Goal: Information Seeking & Learning: Learn about a topic

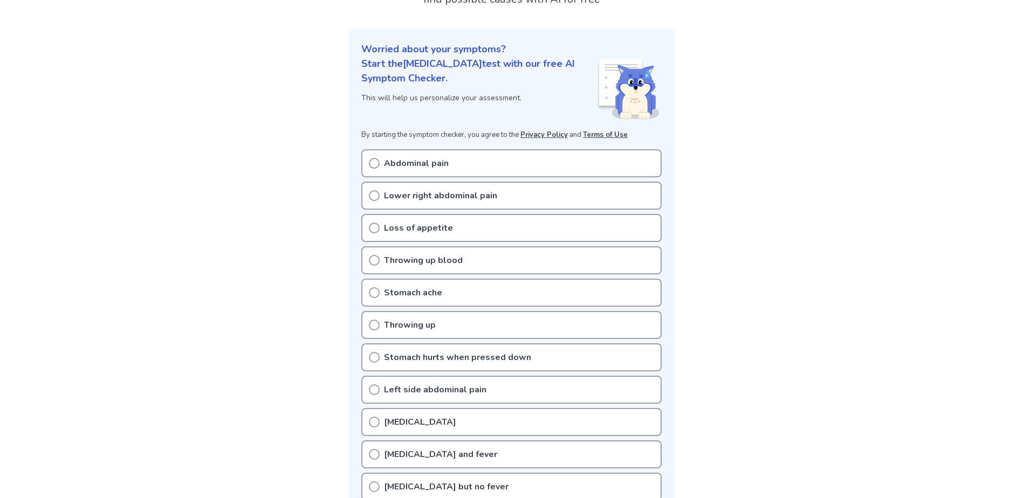
scroll to position [108, 0]
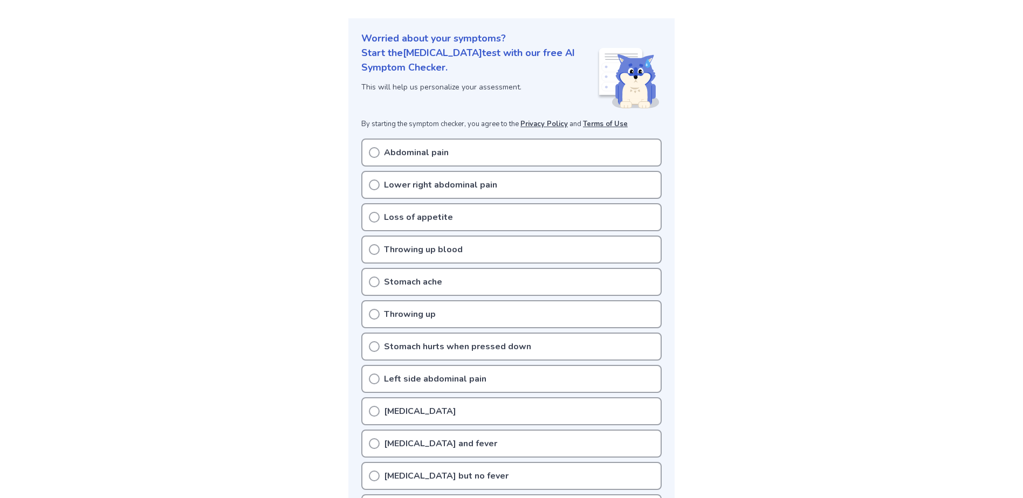
click at [373, 183] on icon at bounding box center [374, 185] width 11 height 11
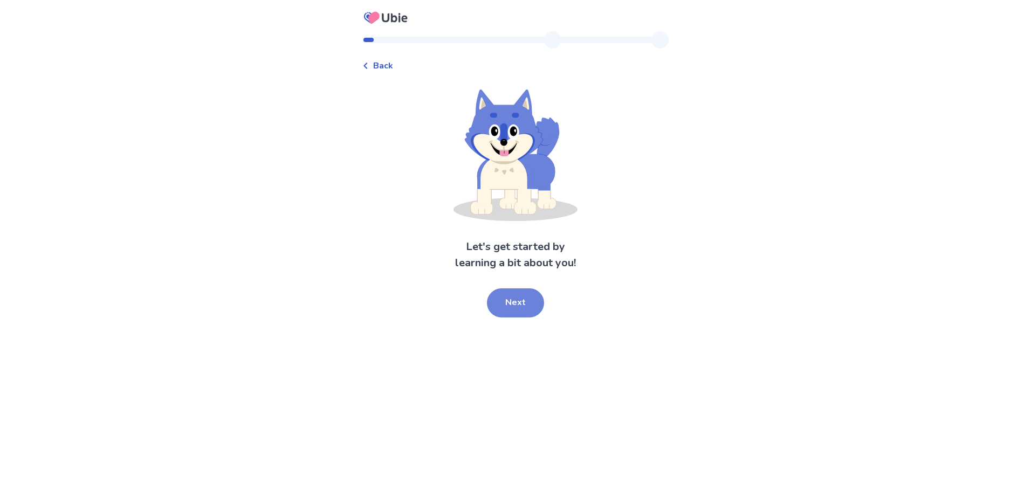
click at [513, 300] on button "Next" at bounding box center [515, 303] width 57 height 29
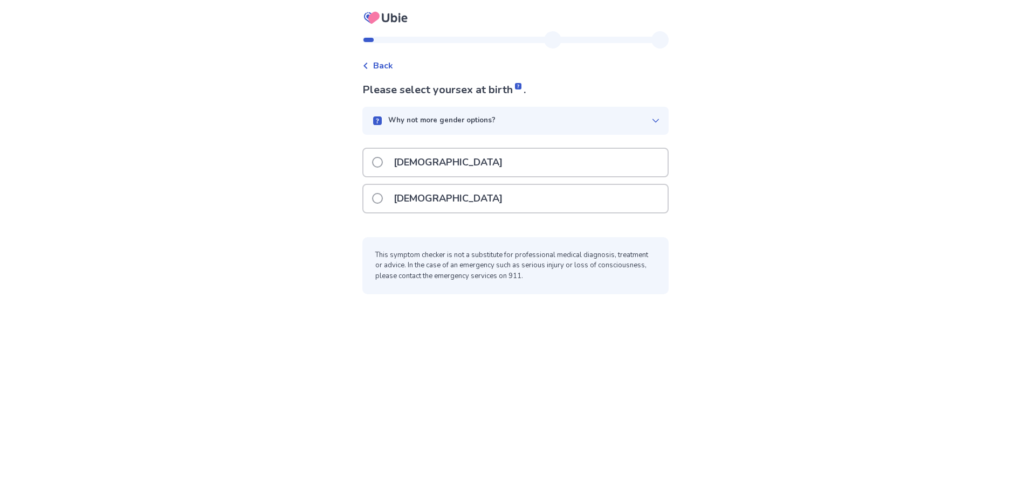
click at [453, 200] on div "[DEMOGRAPHIC_DATA]" at bounding box center [516, 199] width 304 height 28
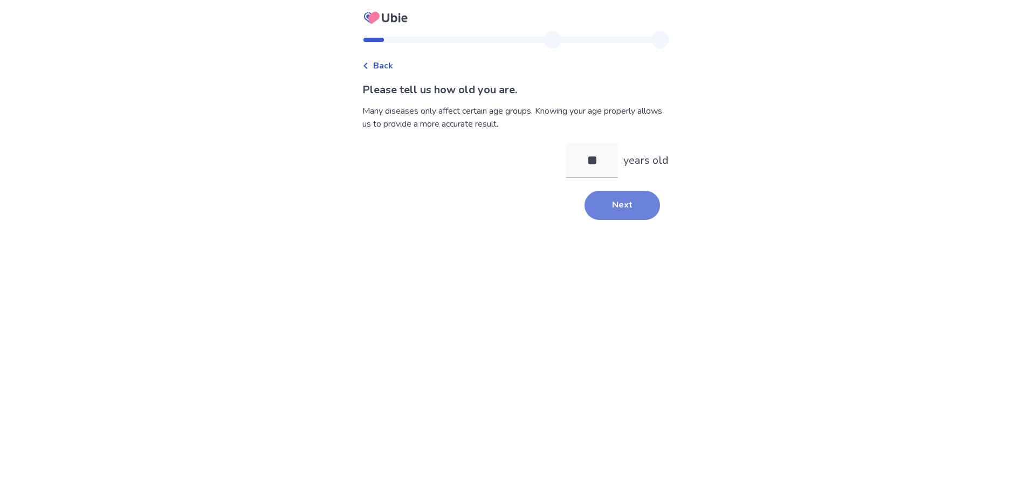
type input "**"
click at [606, 204] on button "Next" at bounding box center [623, 205] width 76 height 29
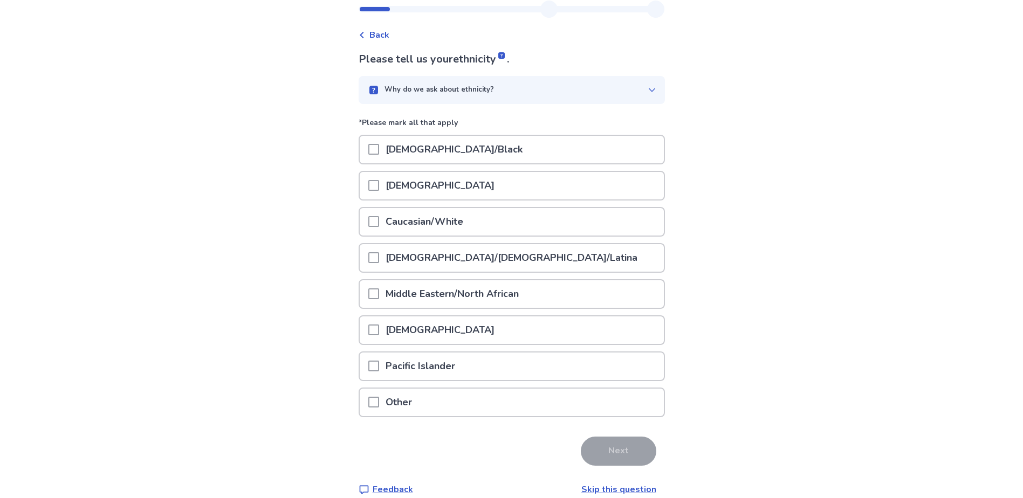
scroll to position [46, 0]
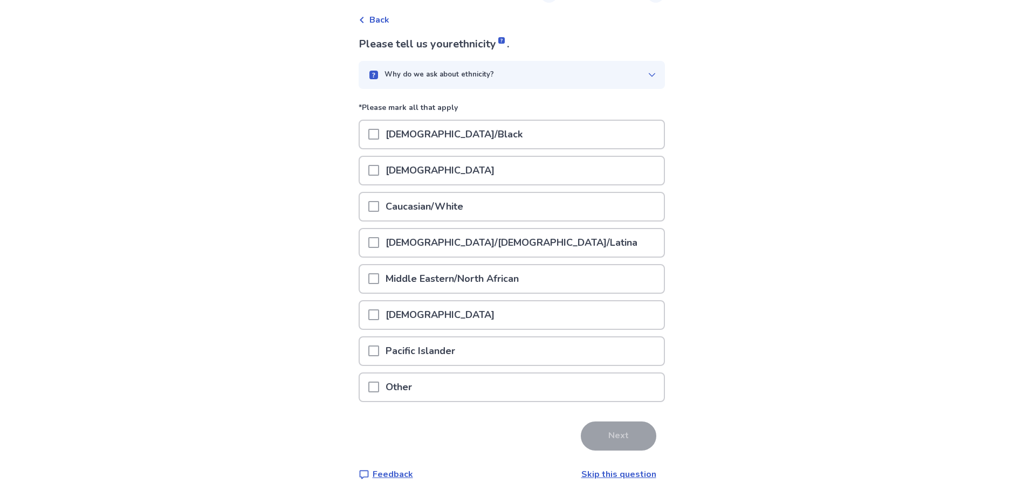
click at [608, 471] on link "Skip this question" at bounding box center [618, 475] width 75 height 12
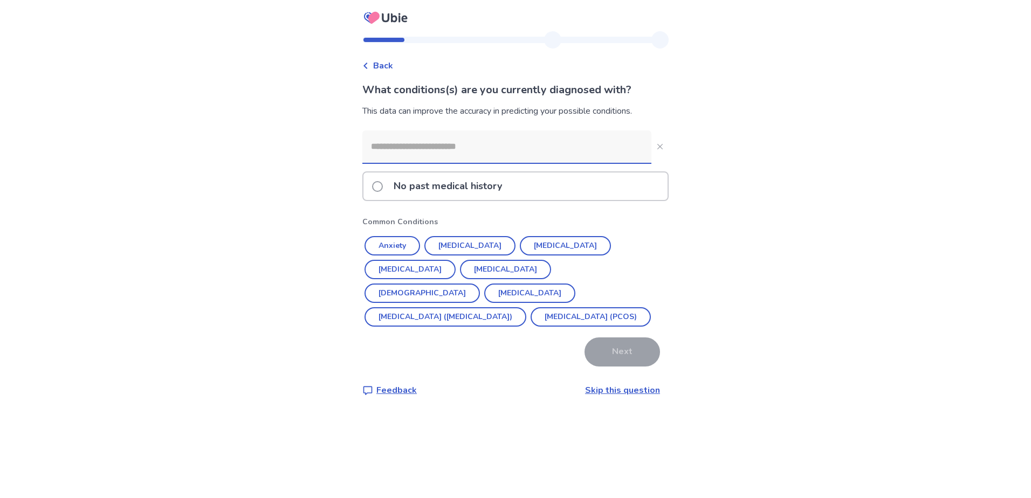
click at [434, 184] on p "No past medical history" at bounding box center [447, 187] width 121 height 28
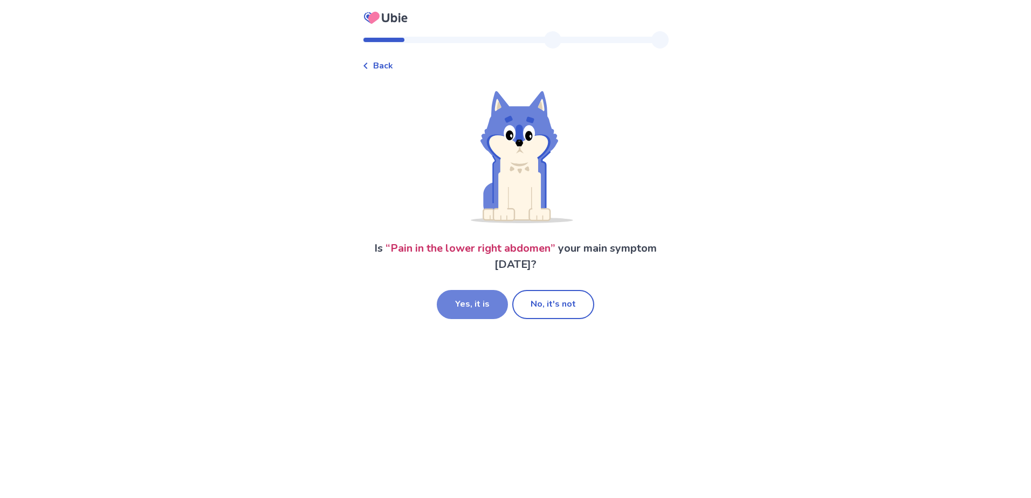
click at [476, 301] on button "Yes, it is" at bounding box center [472, 304] width 71 height 29
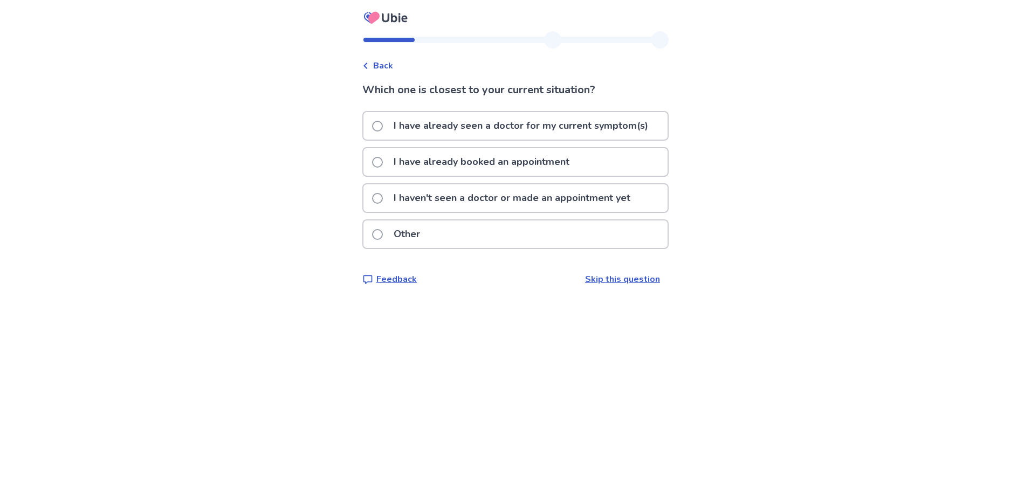
click at [475, 198] on p "I haven't seen a doctor or made an appointment yet" at bounding box center [512, 198] width 250 height 28
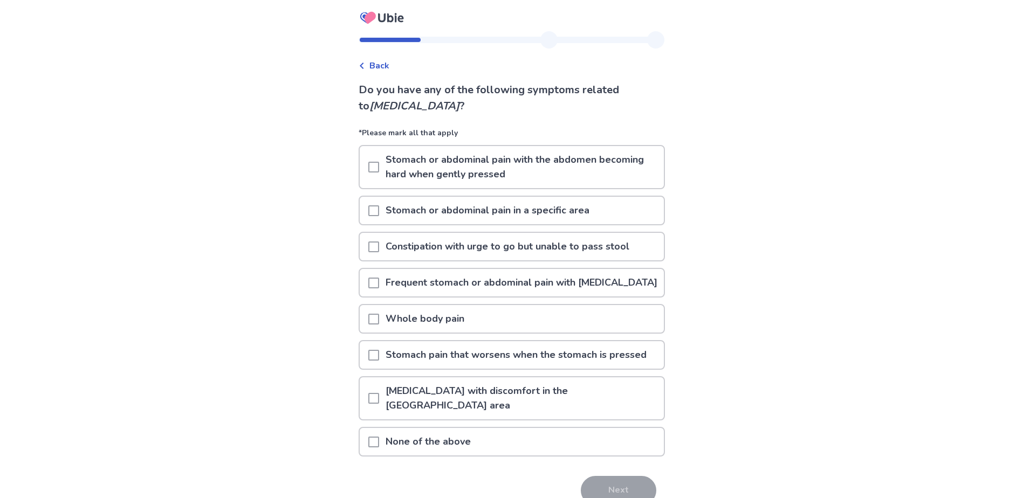
click at [378, 361] on span at bounding box center [373, 355] width 11 height 11
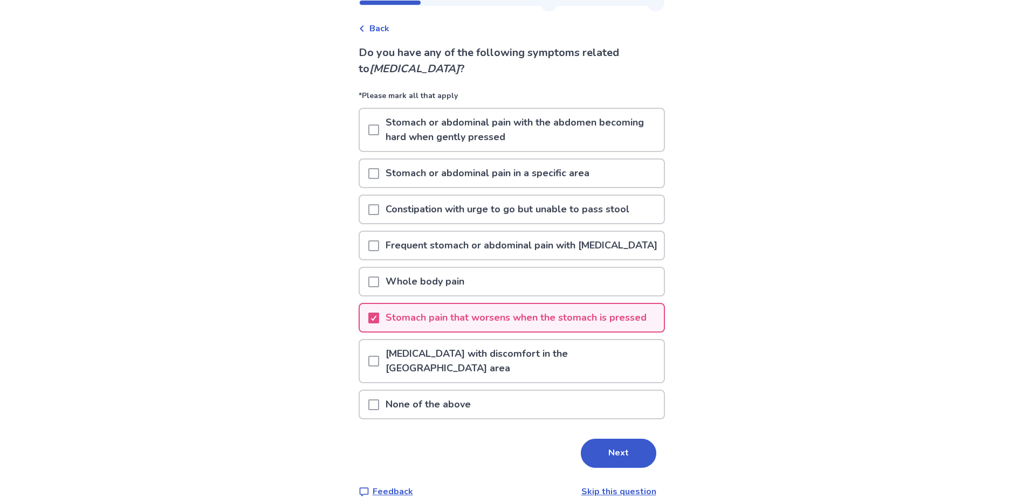
scroll to position [54, 0]
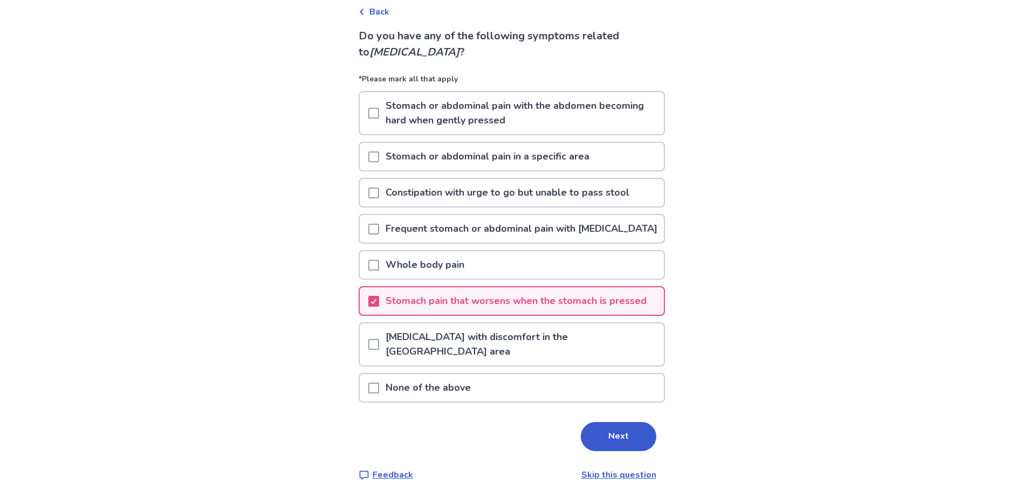
click at [378, 158] on span at bounding box center [373, 157] width 11 height 11
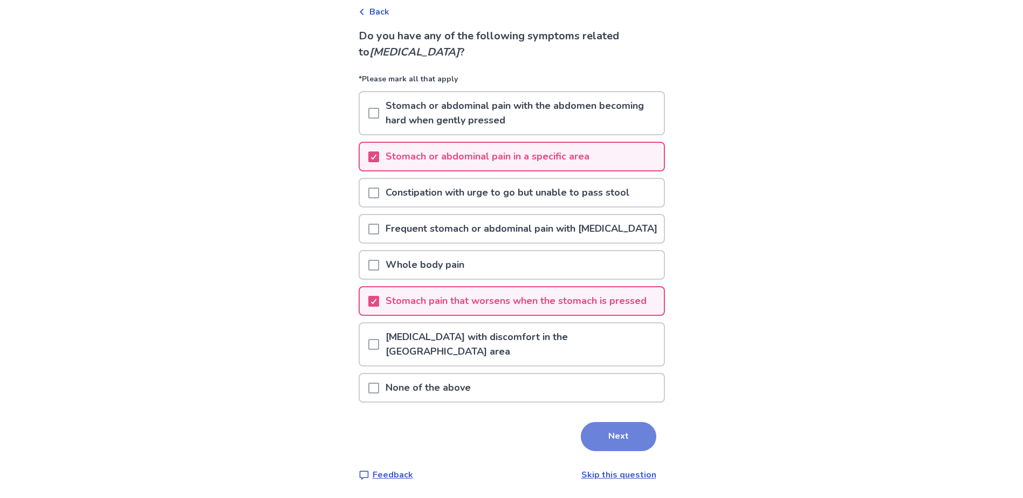
click at [605, 431] on button "Next" at bounding box center [619, 436] width 76 height 29
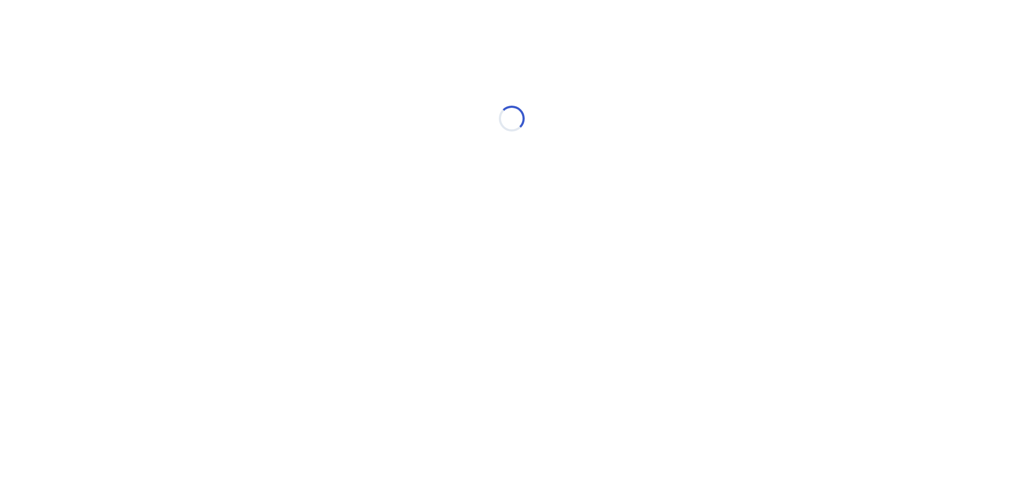
scroll to position [0, 0]
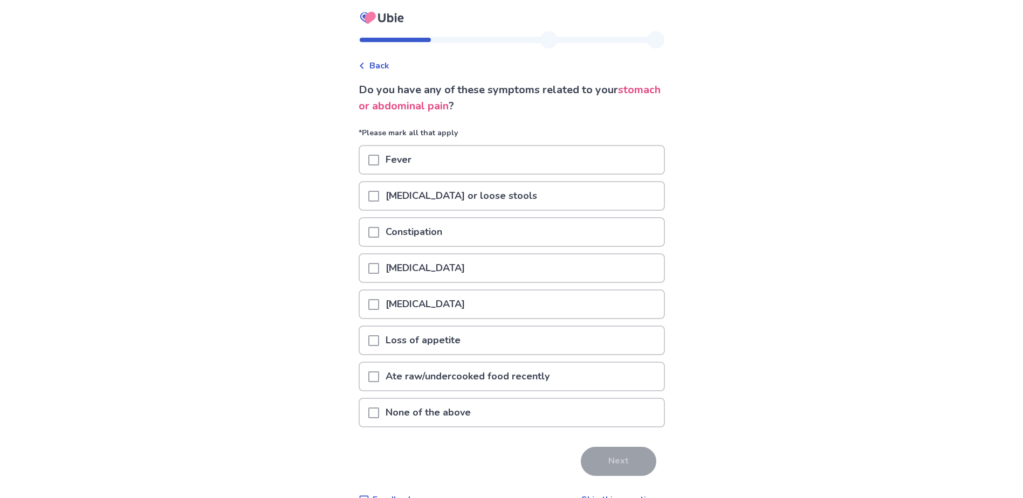
click at [379, 195] on span at bounding box center [373, 196] width 11 height 11
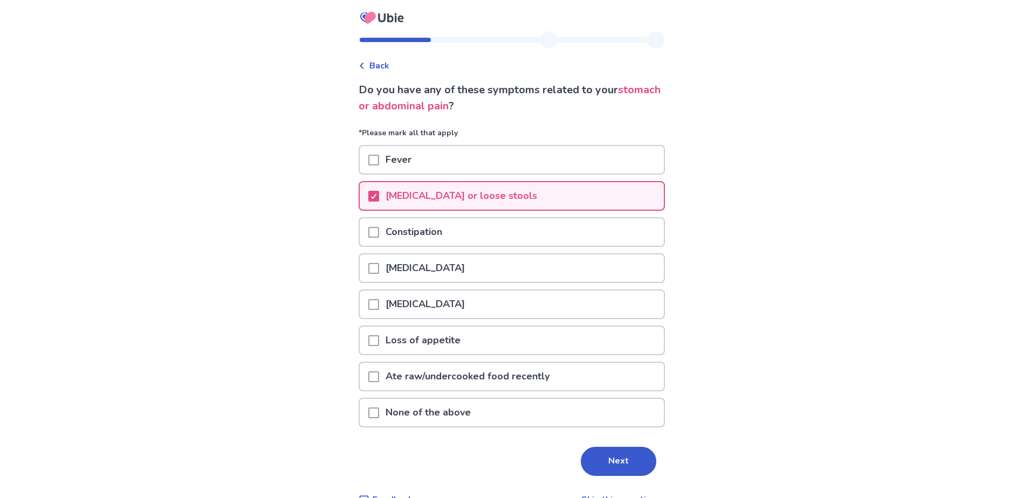
click at [379, 307] on span at bounding box center [373, 304] width 11 height 11
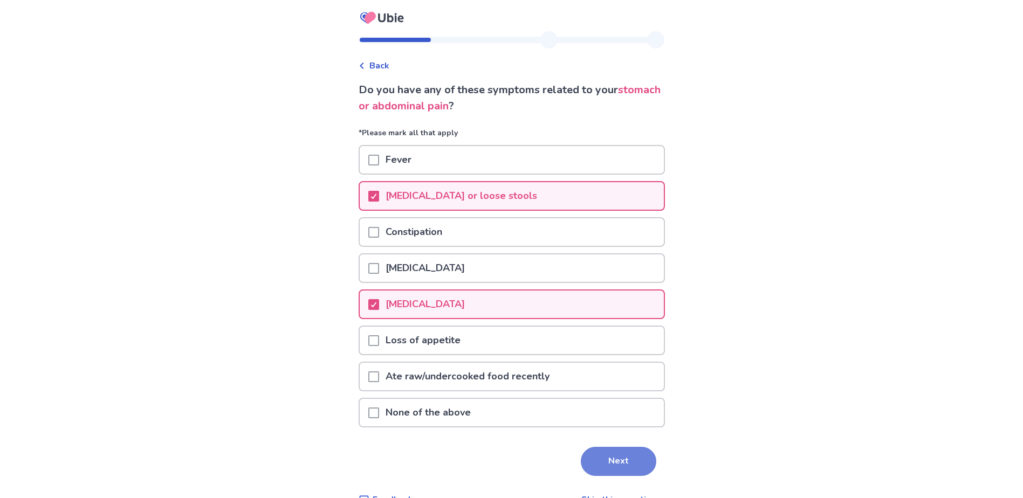
click at [601, 469] on button "Next" at bounding box center [619, 461] width 76 height 29
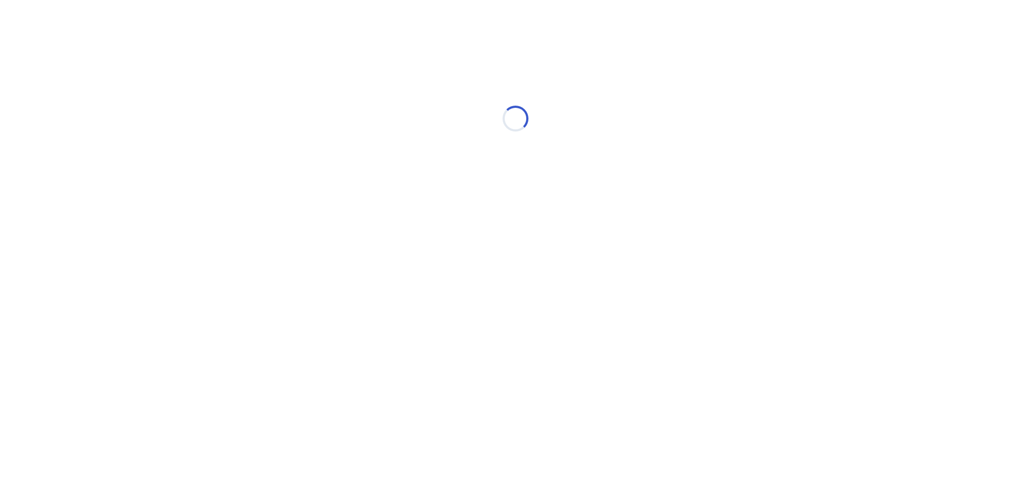
select select "*"
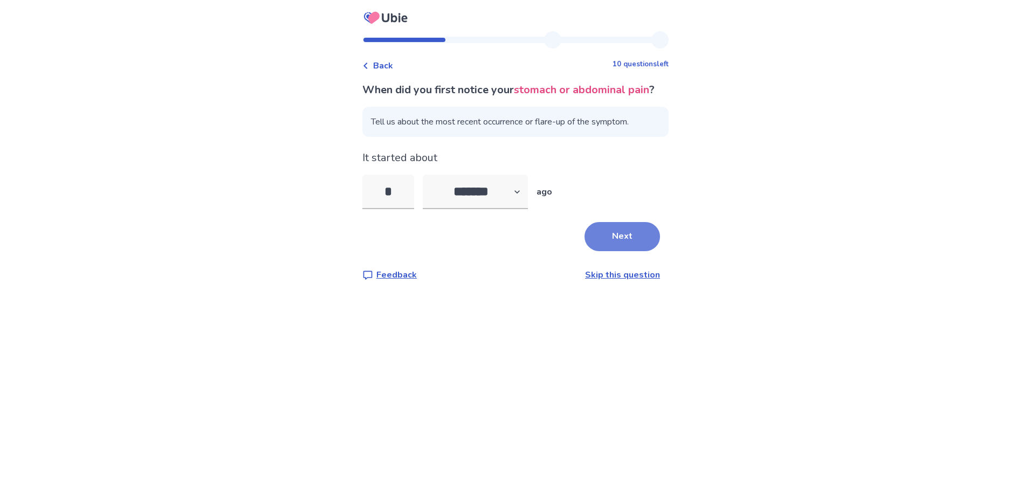
type input "*"
click at [622, 251] on button "Next" at bounding box center [623, 236] width 76 height 29
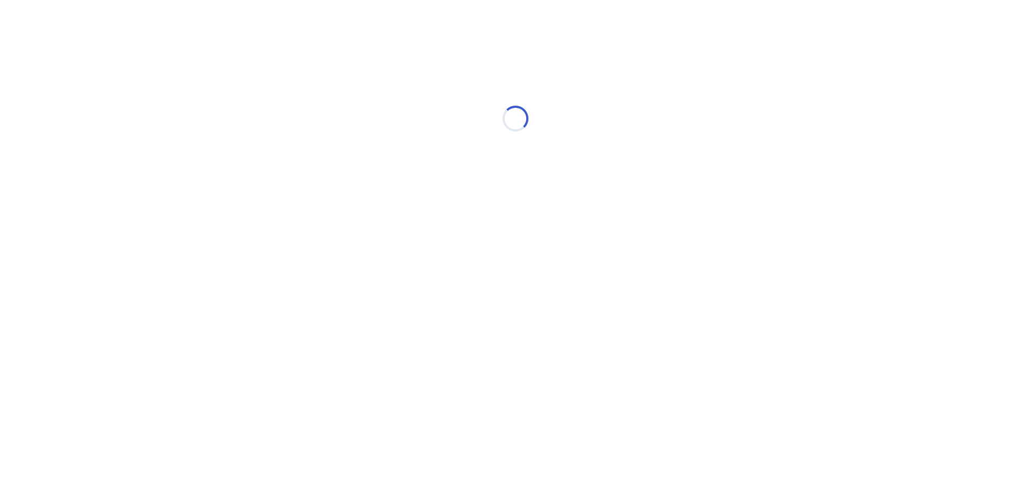
select select "*"
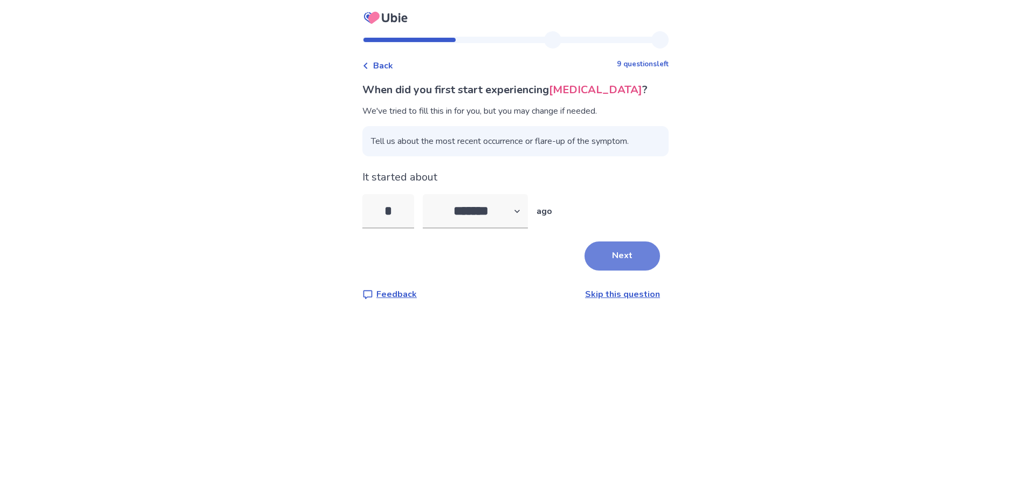
click at [621, 253] on button "Next" at bounding box center [623, 256] width 76 height 29
click at [522, 207] on select "******* ****** ******* ******** *******" at bounding box center [475, 211] width 105 height 35
select select "*"
click at [429, 194] on select "******* ****** ******* ******** *******" at bounding box center [475, 211] width 105 height 35
drag, startPoint x: 399, startPoint y: 210, endPoint x: 374, endPoint y: 209, distance: 24.3
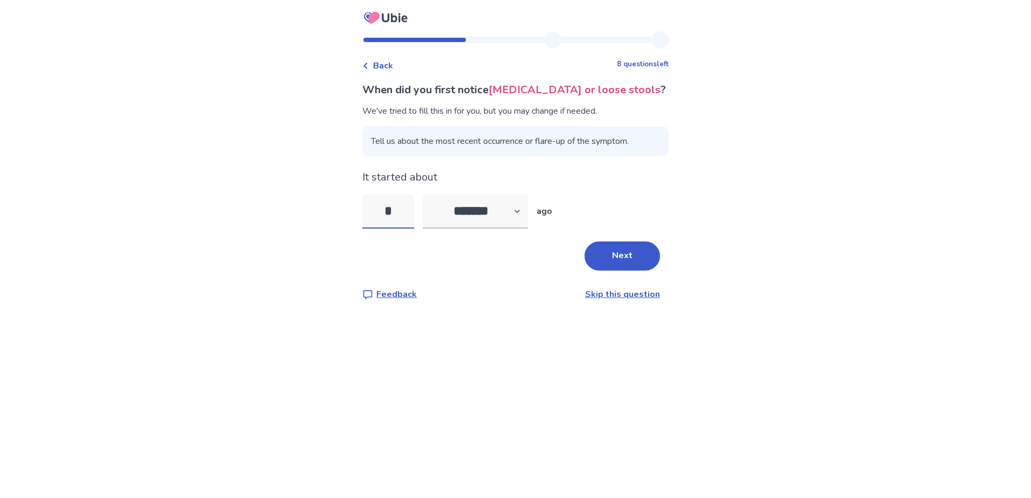
click at [374, 209] on input "*" at bounding box center [388, 211] width 52 height 35
type input "*"
click at [626, 259] on button "Next" at bounding box center [623, 256] width 76 height 29
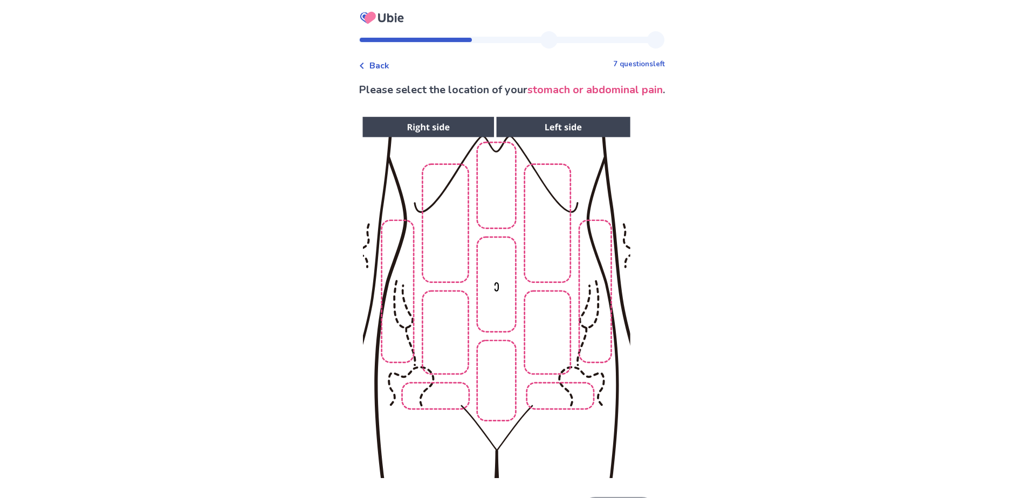
click at [435, 139] on img at bounding box center [496, 297] width 551 height 373
click at [582, 319] on img at bounding box center [496, 297] width 551 height 373
click at [557, 387] on img at bounding box center [496, 297] width 551 height 373
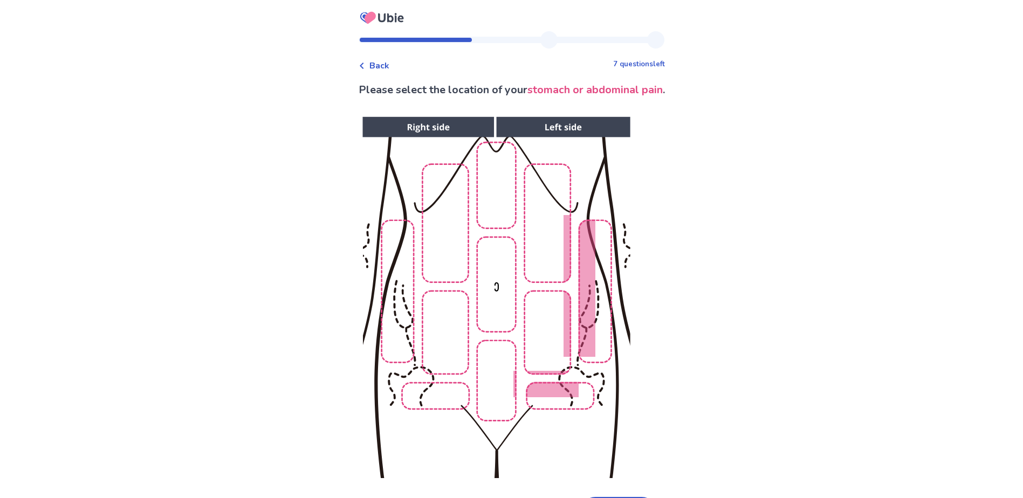
click at [593, 325] on img at bounding box center [496, 297] width 551 height 373
click at [545, 360] on img at bounding box center [496, 297] width 551 height 373
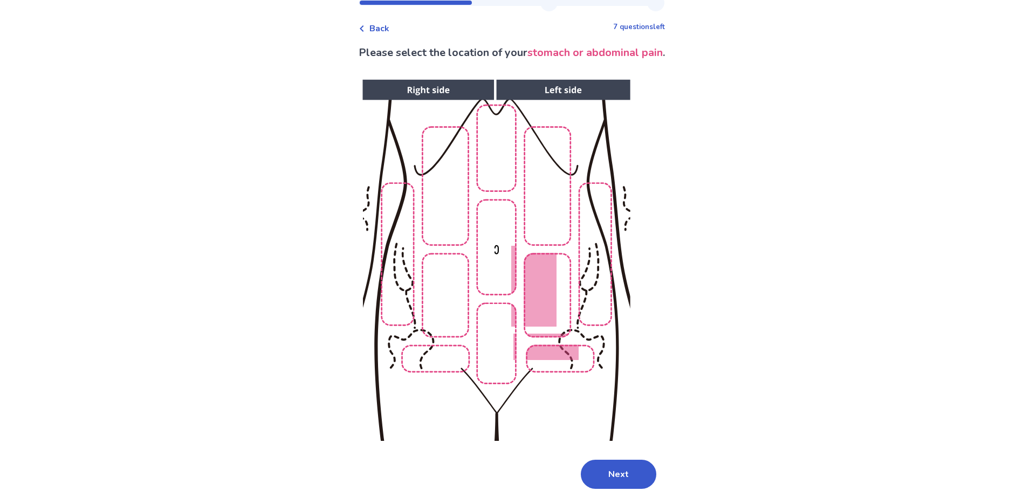
scroll to position [76, 0]
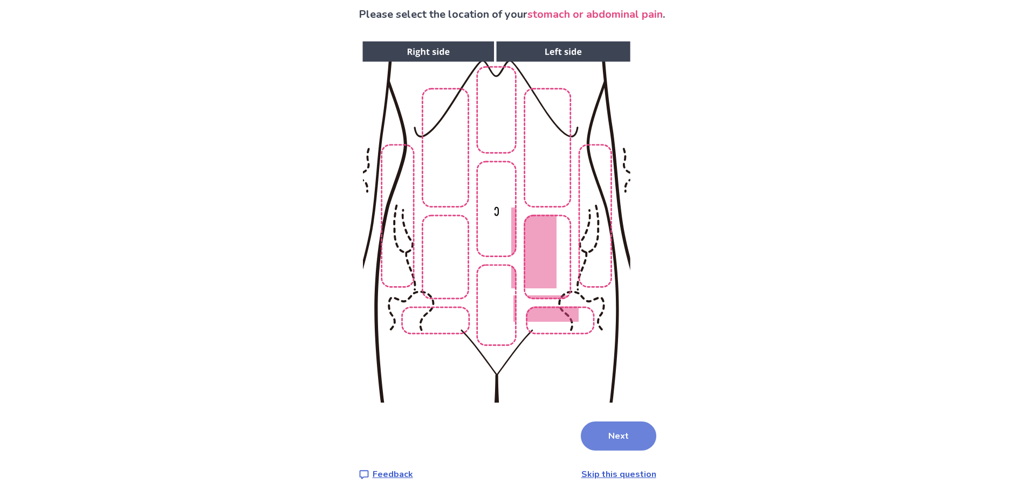
click at [609, 441] on button "Next" at bounding box center [619, 436] width 76 height 29
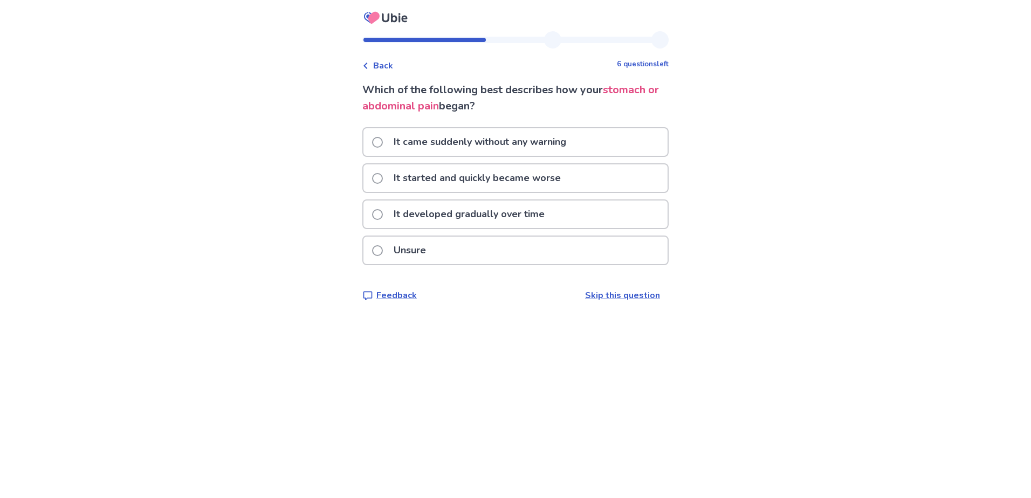
click at [393, 66] on span "Back" at bounding box center [383, 65] width 20 height 13
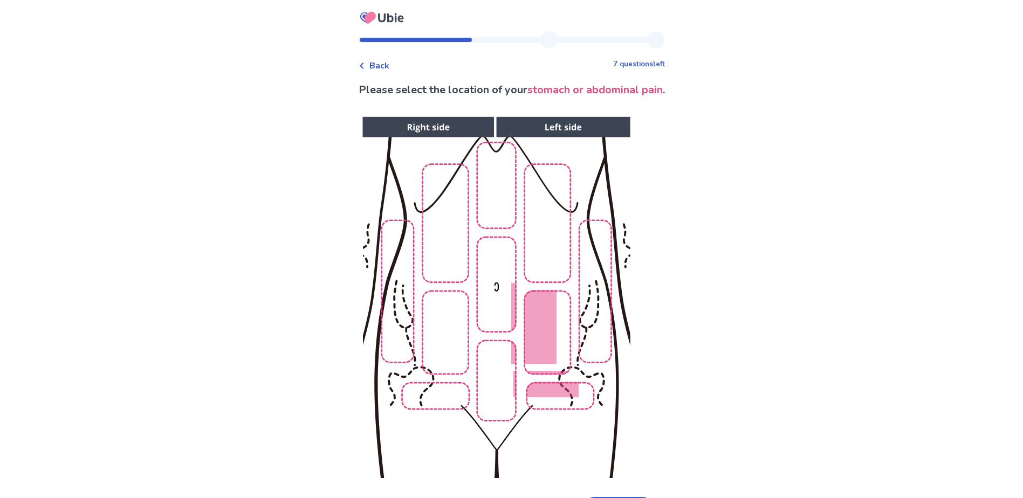
drag, startPoint x: 558, startPoint y: 345, endPoint x: 556, endPoint y: 377, distance: 32.4
click at [557, 345] on img at bounding box center [496, 297] width 551 height 373
click at [553, 394] on img at bounding box center [496, 297] width 551 height 373
click at [442, 344] on img at bounding box center [496, 297] width 551 height 373
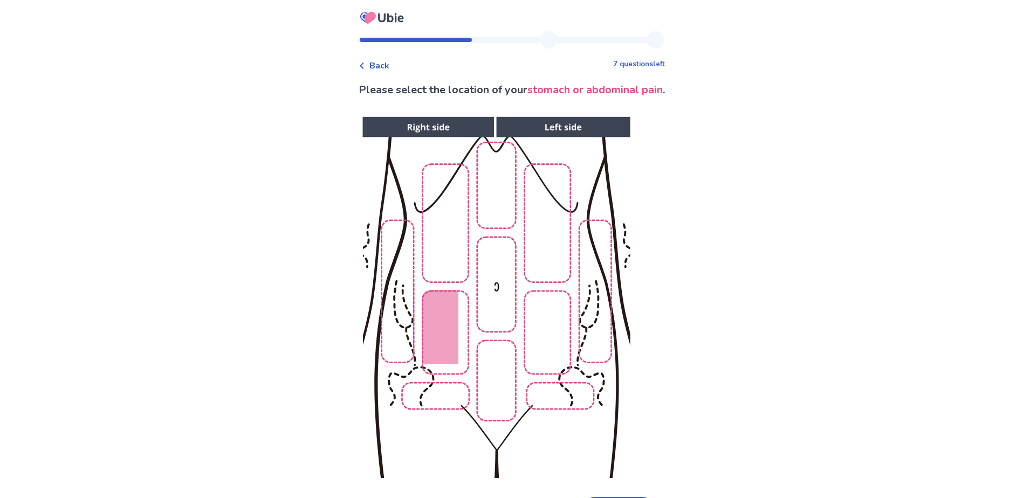
click at [434, 395] on img at bounding box center [496, 297] width 551 height 373
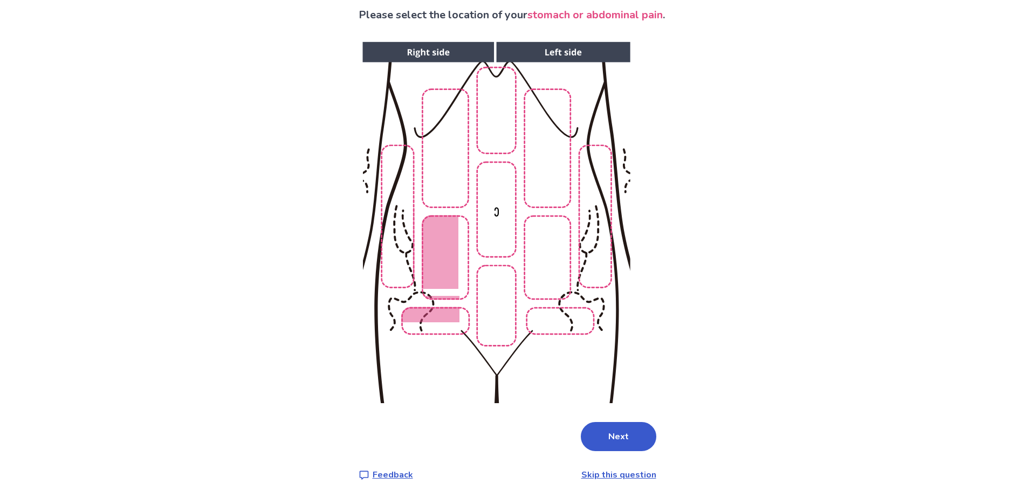
scroll to position [76, 0]
click at [612, 432] on button "Next" at bounding box center [619, 436] width 76 height 29
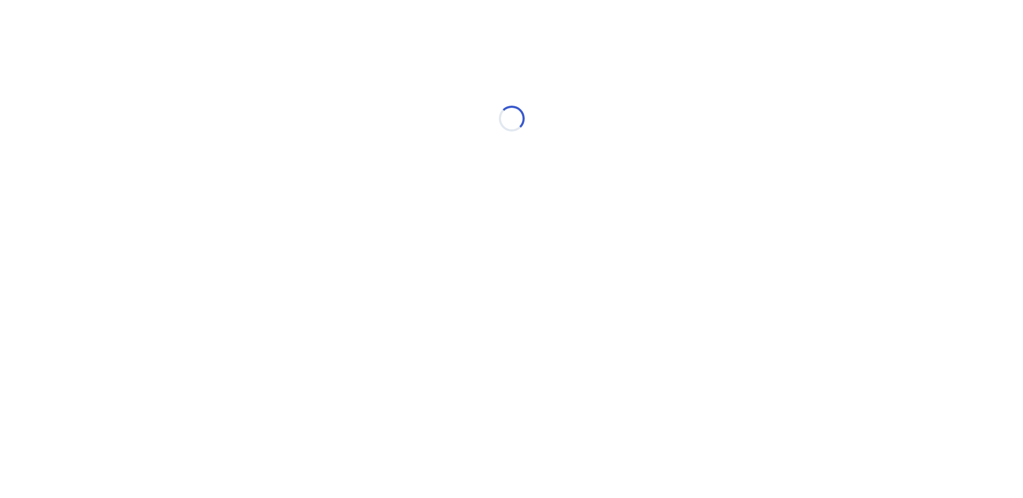
scroll to position [0, 0]
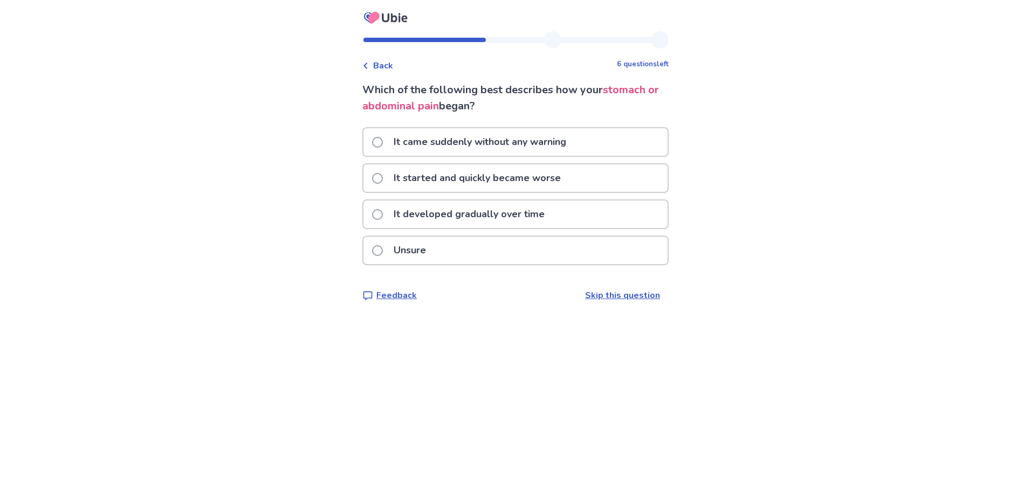
click at [450, 179] on p "It started and quickly became worse" at bounding box center [477, 178] width 180 height 28
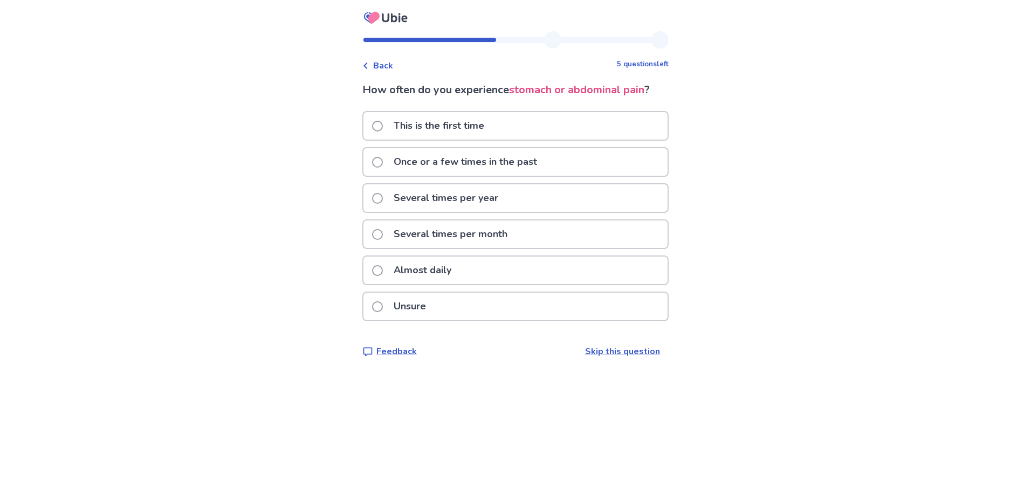
click at [416, 123] on p "This is the first time" at bounding box center [439, 126] width 104 height 28
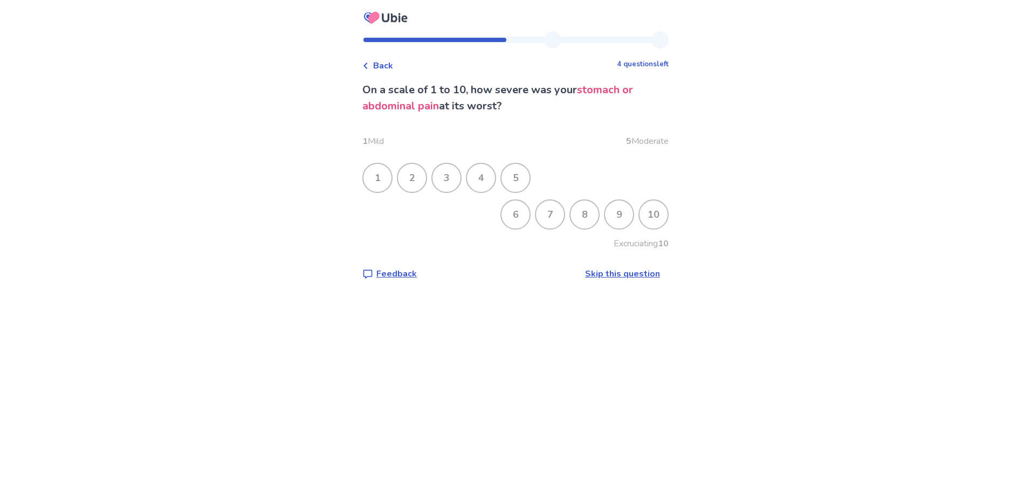
click at [547, 217] on div "7" at bounding box center [550, 215] width 28 height 28
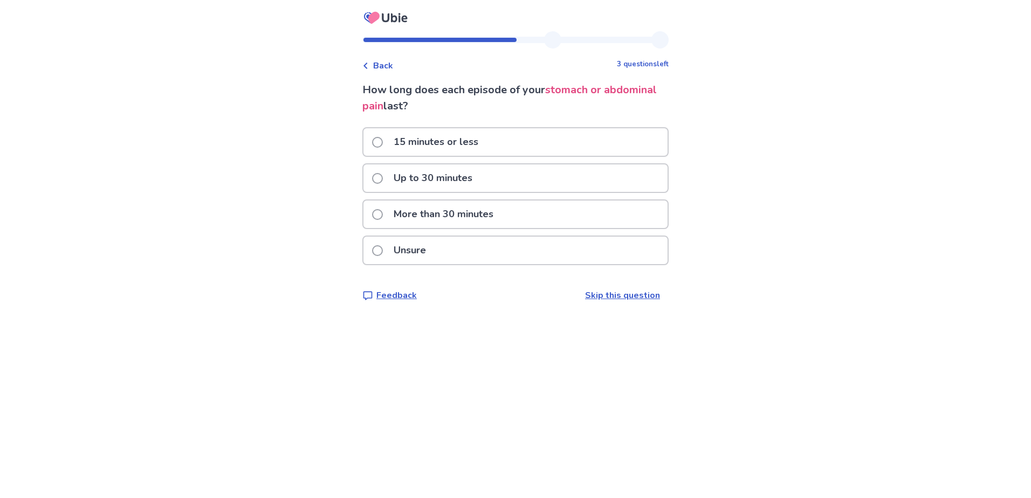
click at [399, 250] on p "Unsure" at bounding box center [409, 251] width 45 height 28
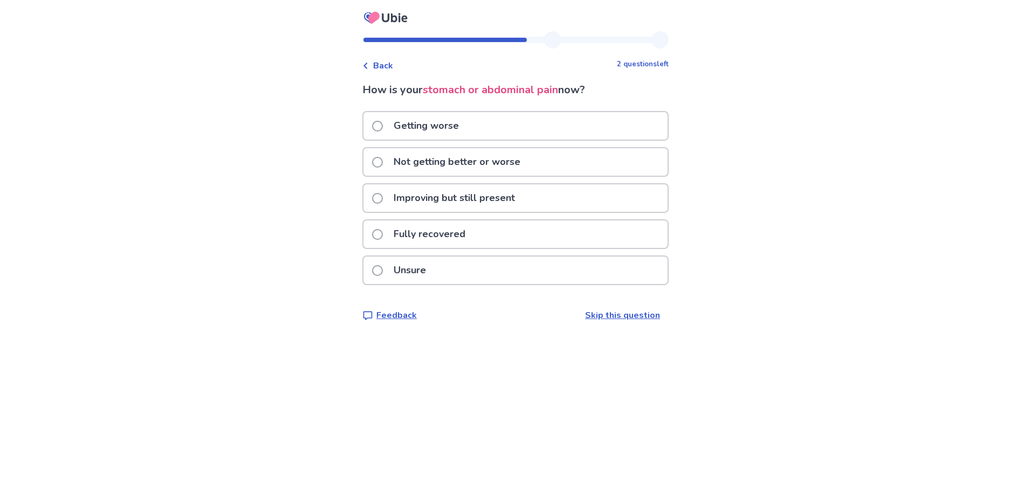
click at [433, 128] on p "Getting worse" at bounding box center [426, 126] width 78 height 28
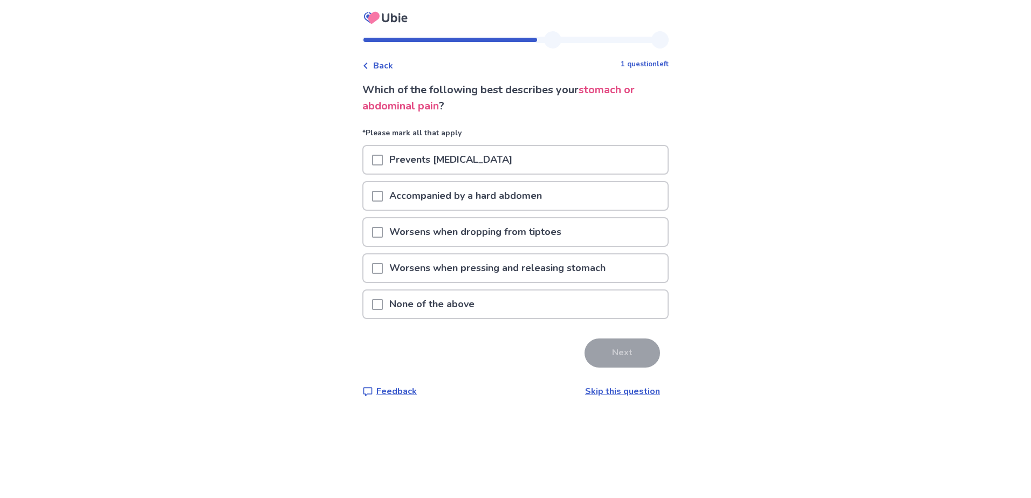
click at [413, 271] on p "Worsens when pressing and releasing stomach" at bounding box center [497, 269] width 229 height 28
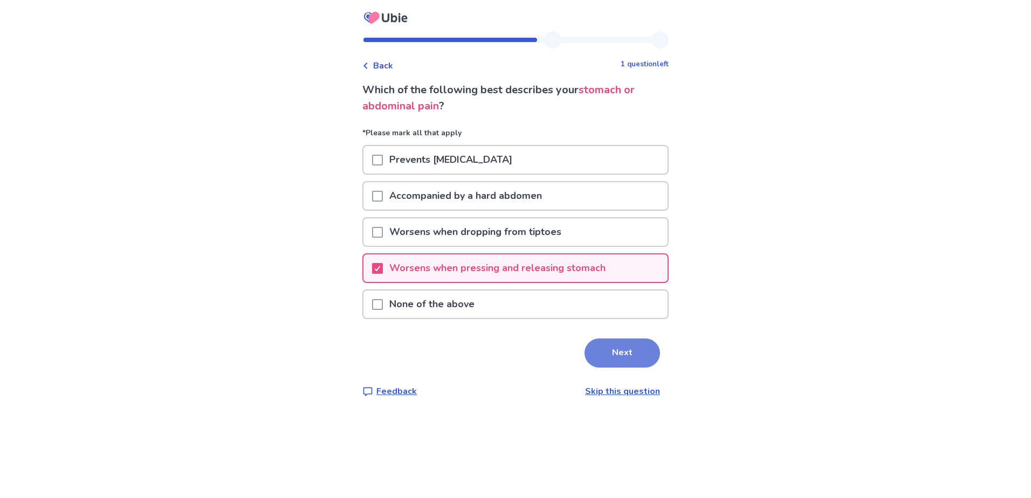
click at [623, 351] on button "Next" at bounding box center [623, 353] width 76 height 29
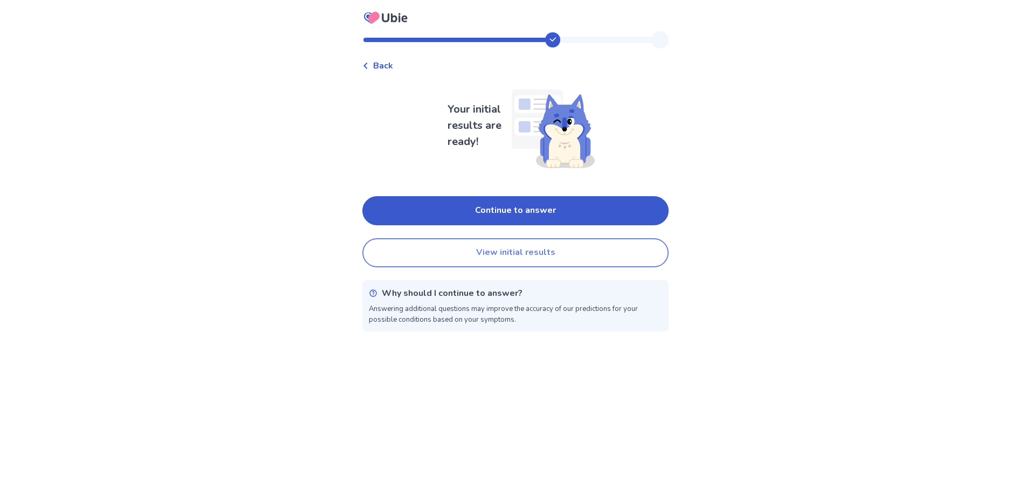
click at [511, 250] on button "View initial results" at bounding box center [515, 252] width 306 height 29
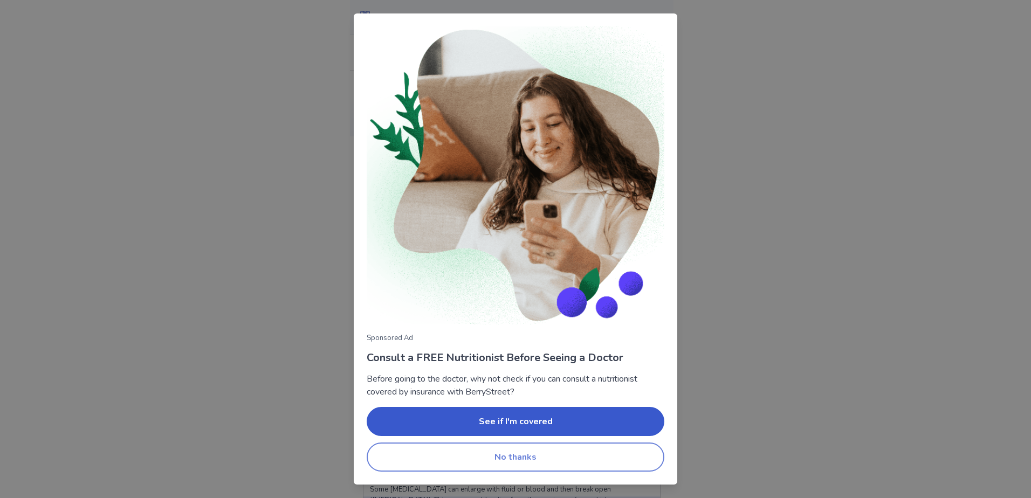
click at [510, 451] on button "No thanks" at bounding box center [516, 457] width 298 height 29
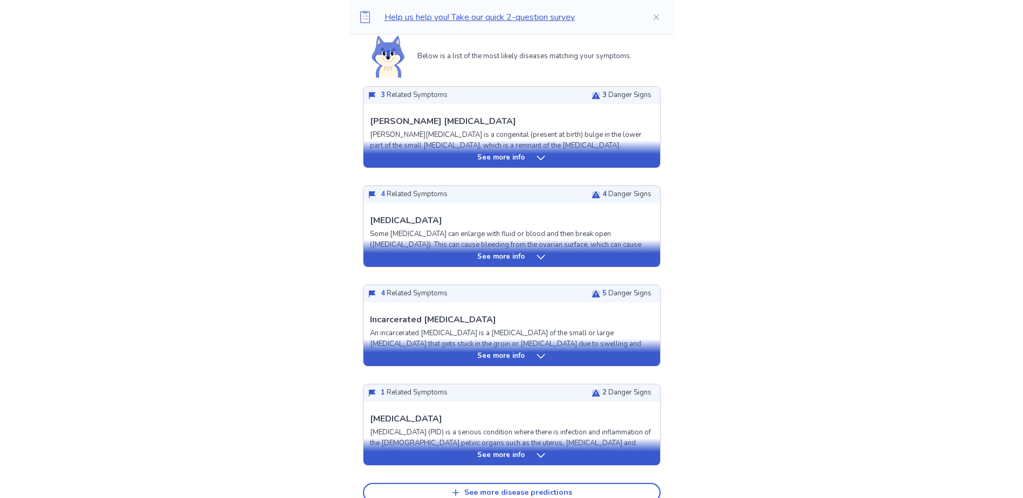
scroll to position [216, 0]
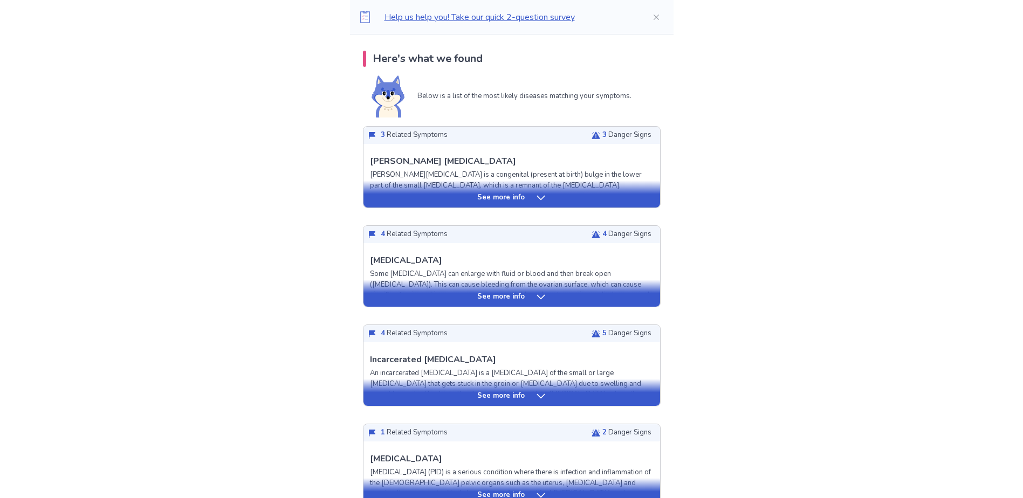
click at [537, 296] on icon at bounding box center [541, 297] width 8 height 4
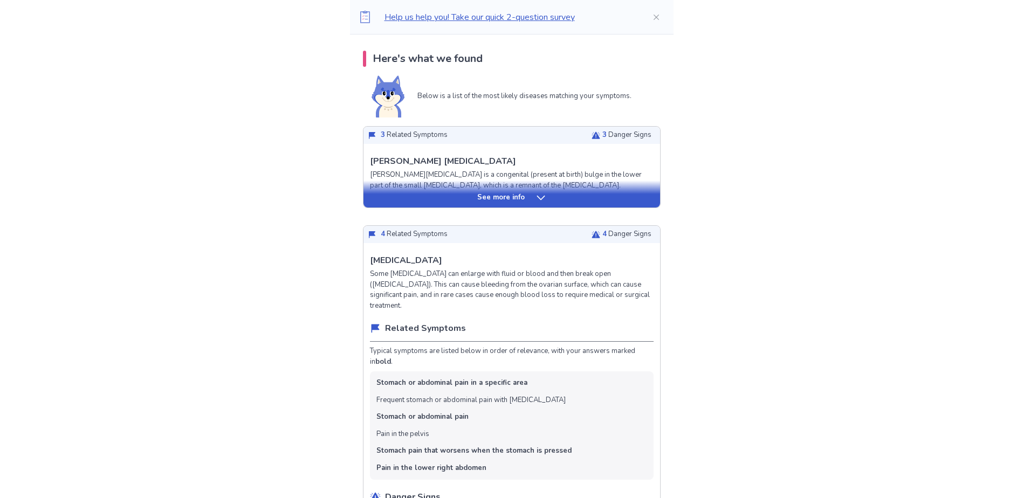
click at [518, 202] on p "See more info" at bounding box center [500, 198] width 47 height 11
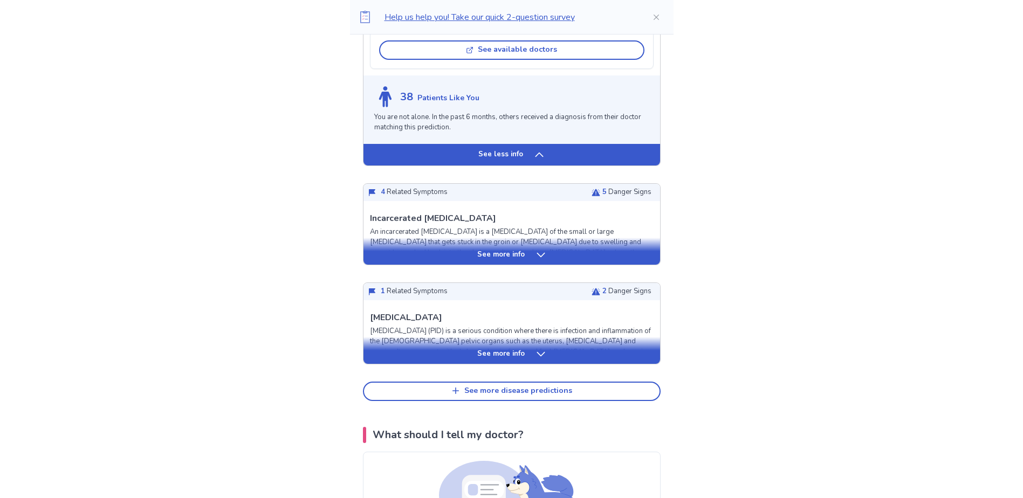
scroll to position [1618, 0]
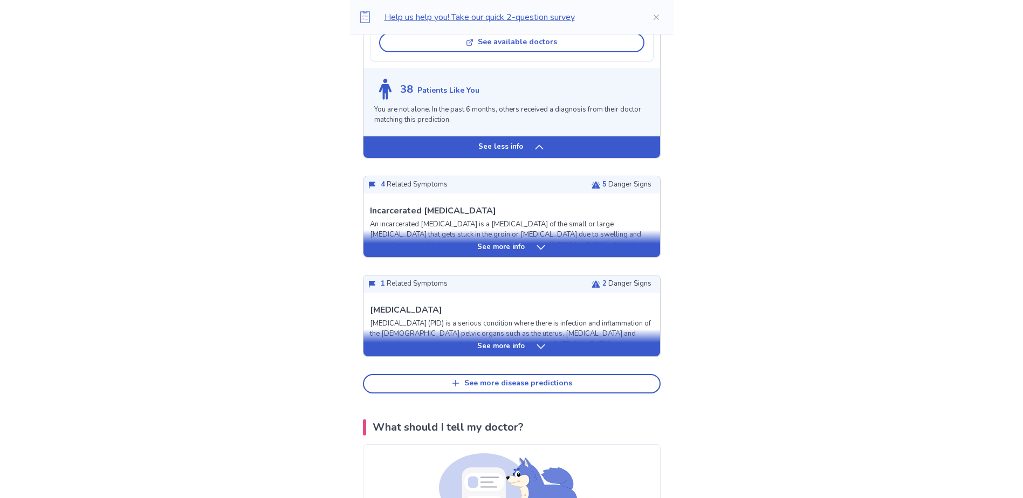
click at [541, 348] on icon at bounding box center [541, 346] width 8 height 4
